Goal: Find specific page/section: Find specific page/section

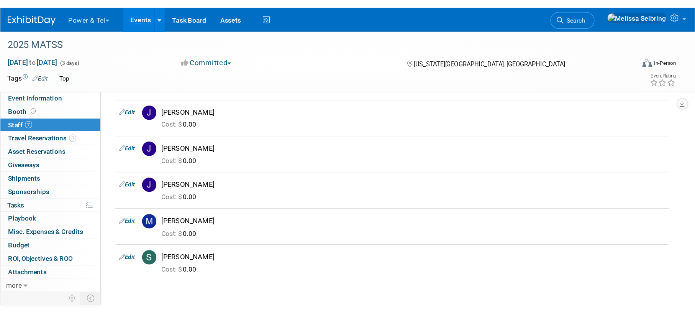
scroll to position [92, 0]
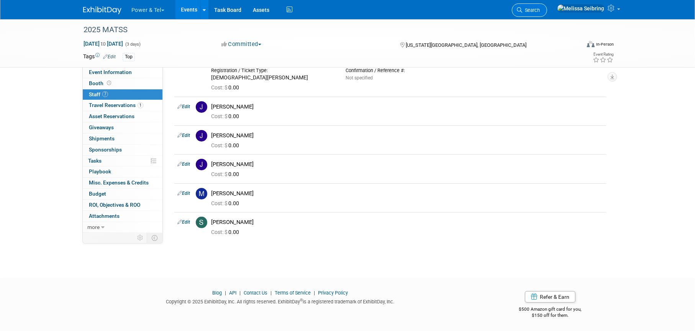
click at [540, 7] on span "Search" at bounding box center [531, 10] width 18 height 6
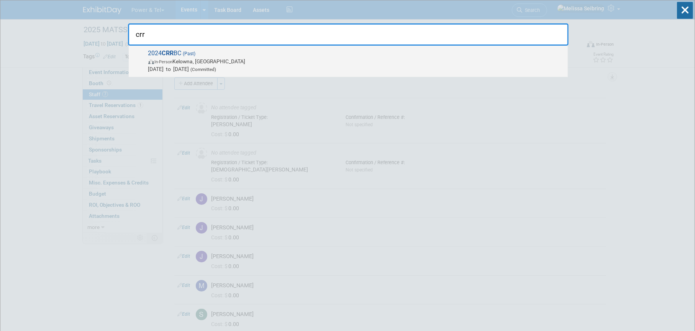
type input "crr"
click at [163, 53] on strong "CRR" at bounding box center [168, 52] width 12 height 7
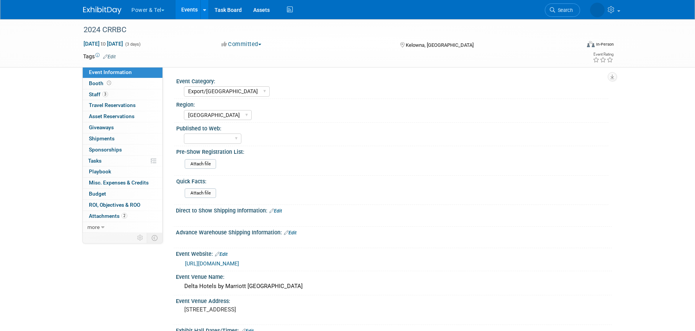
select select "Export/[GEOGRAPHIC_DATA]"
select select "[GEOGRAPHIC_DATA]"
click at [93, 93] on span "Staff 3" at bounding box center [98, 94] width 19 height 6
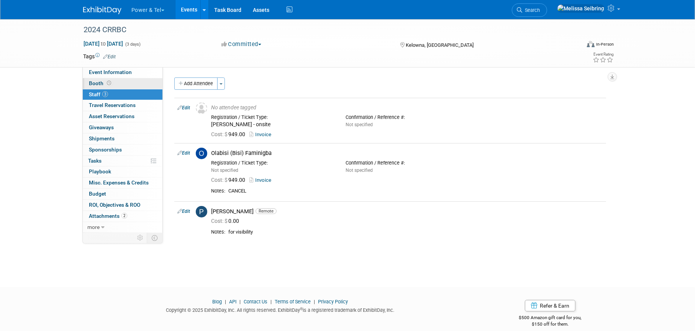
click at [93, 83] on span "Booth" at bounding box center [101, 83] width 24 height 6
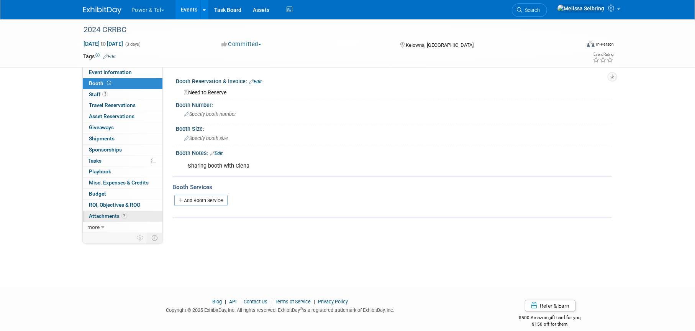
click at [96, 214] on span "Attachments 2" at bounding box center [108, 216] width 38 height 6
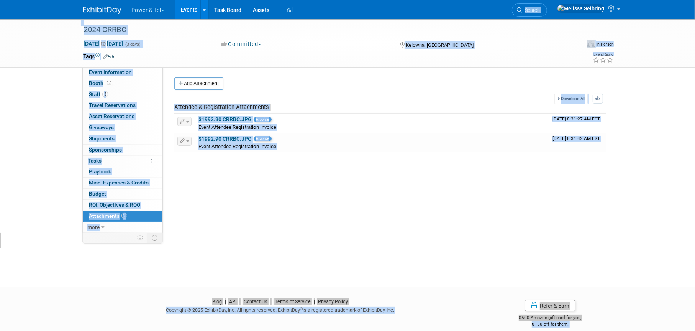
click at [367, 162] on div "Event Category: Trade Show P&T Hosted Event Export/Canada Outing Only Region: C…" at bounding box center [387, 149] width 449 height 165
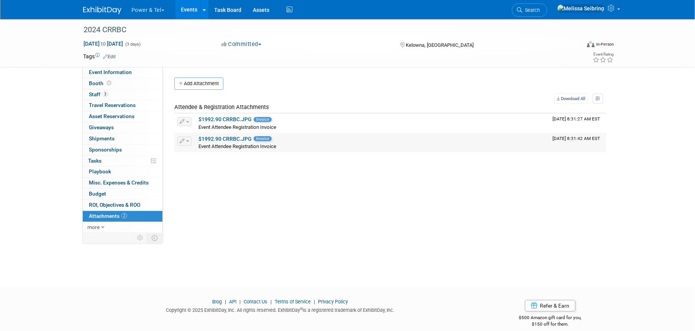
click at [221, 138] on link "$1992.90 CRRBC.JPG" at bounding box center [224, 139] width 53 height 6
click at [221, 118] on link "$1992.90 CRRBC.JPG" at bounding box center [224, 119] width 53 height 6
click at [210, 139] on link "$1992.90 CRRBC.JPG" at bounding box center [224, 139] width 53 height 6
click at [227, 8] on link "Task Board" at bounding box center [228, 9] width 39 height 19
